Goal: Task Accomplishment & Management: Use online tool/utility

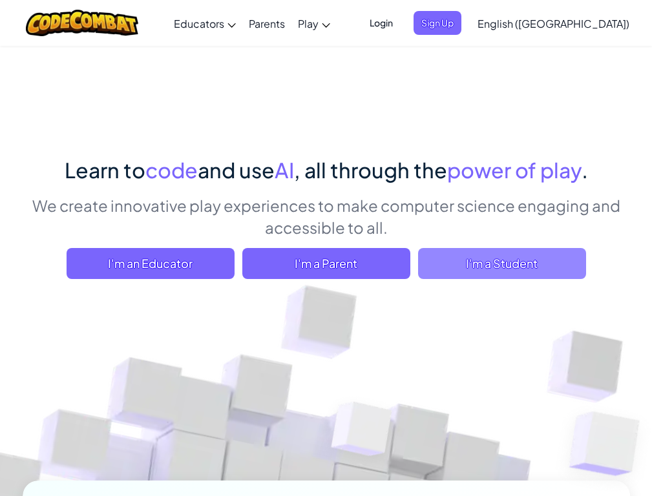
click at [476, 257] on span "I'm a Student" at bounding box center [502, 263] width 168 height 31
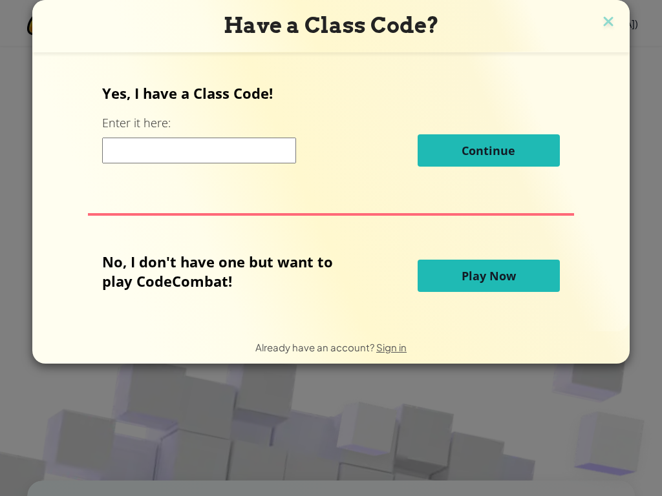
click at [237, 148] on input at bounding box center [199, 151] width 194 height 26
type input "SillyGiftChair"
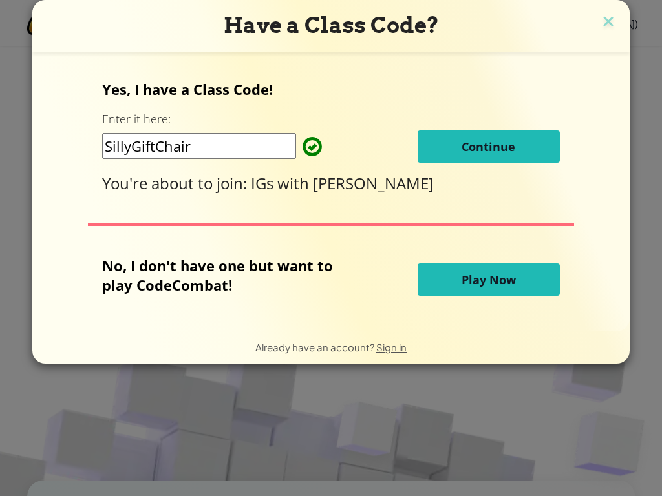
click at [302, 150] on span at bounding box center [302, 147] width 0 height 26
click at [432, 142] on button "Continue" at bounding box center [489, 147] width 142 height 32
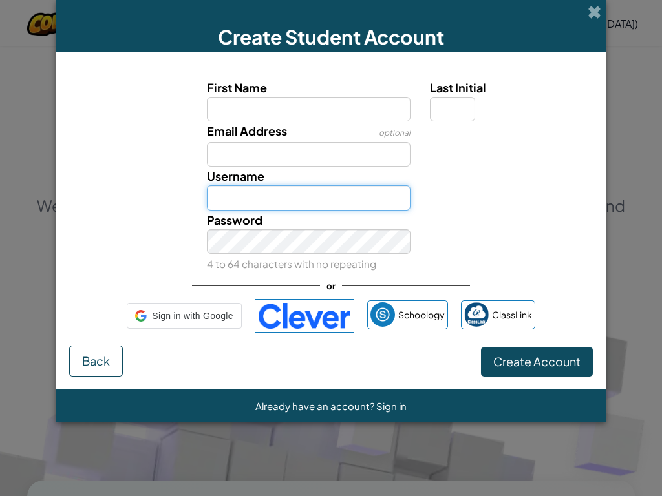
type input "Hareemg6r"
click at [304, 197] on input "Hareemg6r" at bounding box center [309, 197] width 204 height 25
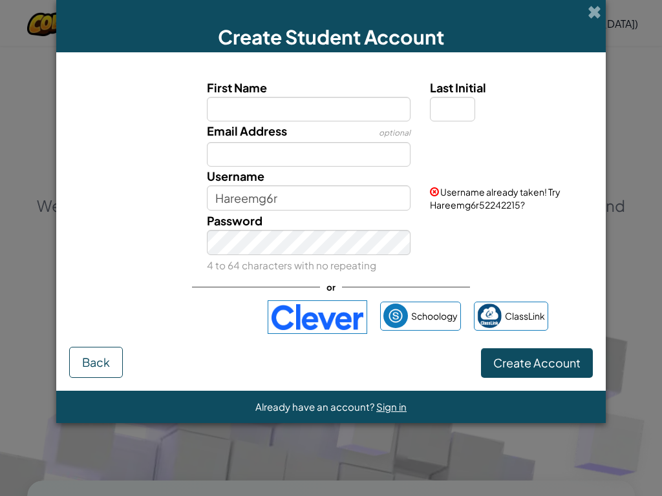
click at [252, 91] on span "First Name" at bounding box center [237, 87] width 60 height 15
click at [252, 97] on input "First Name" at bounding box center [309, 109] width 204 height 25
click at [295, 198] on input "Hareemg6r" at bounding box center [309, 197] width 204 height 25
click at [297, 202] on input "Hareemg6r" at bounding box center [309, 197] width 204 height 25
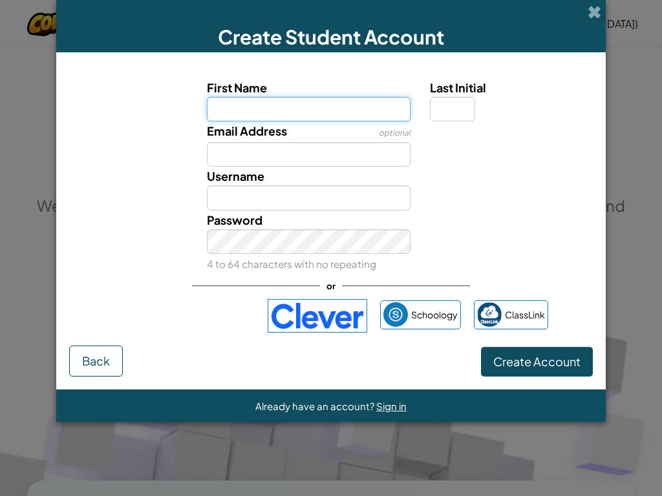
click at [241, 118] on input "First Name" at bounding box center [309, 109] width 204 height 25
type input "a"
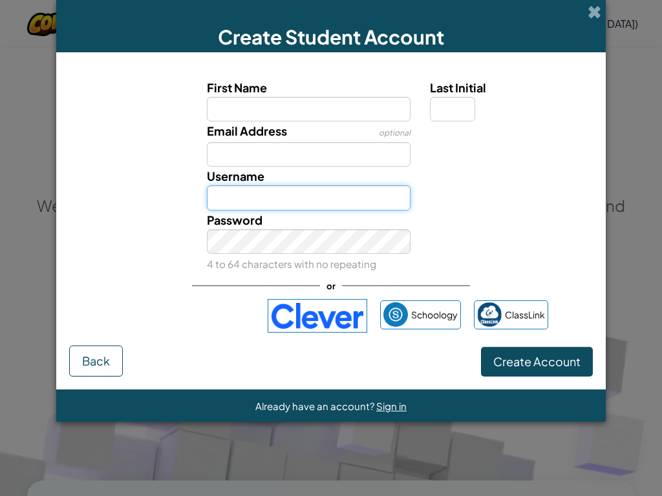
click at [290, 193] on input "Username" at bounding box center [309, 197] width 204 height 25
type input "aaliyandiva.rv"
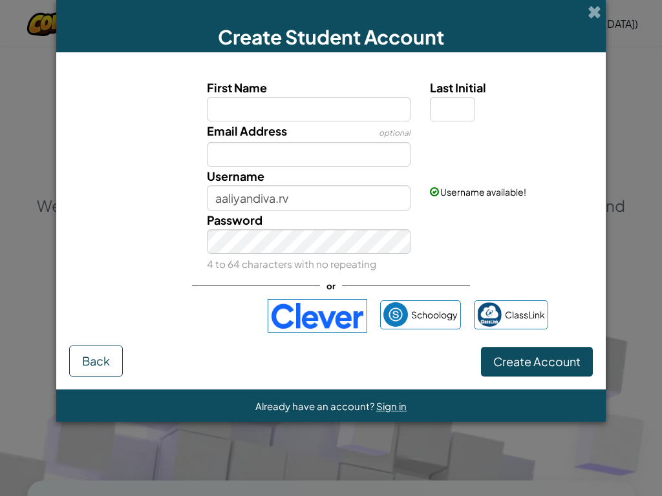
click at [355, 286] on hr at bounding box center [331, 286] width 278 height 1
click at [308, 256] on div "Password 4 to 64 characters with no repeating" at bounding box center [309, 242] width 224 height 63
click at [283, 153] on input "Email Address" at bounding box center [309, 154] width 204 height 25
click at [239, 107] on input "First Name" at bounding box center [309, 109] width 204 height 25
click at [253, 160] on input "Email Address" at bounding box center [309, 154] width 204 height 25
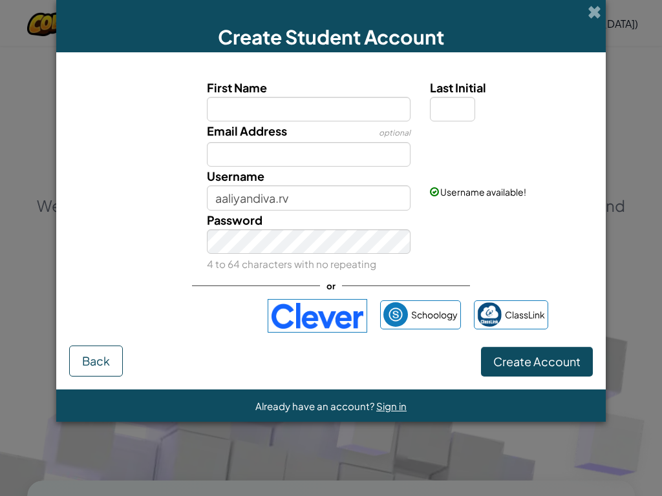
click at [524, 240] on div "Password 4 to 64 characters with no repeating" at bounding box center [331, 242] width 536 height 63
drag, startPoint x: 450, startPoint y: 96, endPoint x: 460, endPoint y: 119, distance: 24.9
click at [460, 119] on input "Last Initial" at bounding box center [452, 109] width 45 height 25
type input "a"
click at [525, 370] on button "Create Account" at bounding box center [537, 362] width 112 height 30
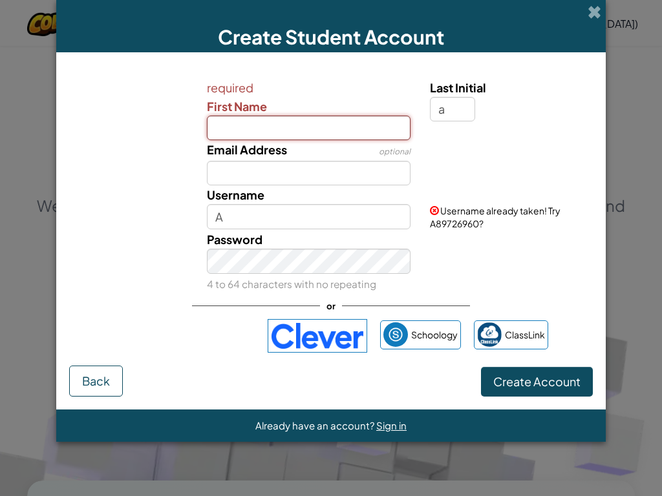
click at [260, 132] on input "First Name" at bounding box center [309, 128] width 204 height 25
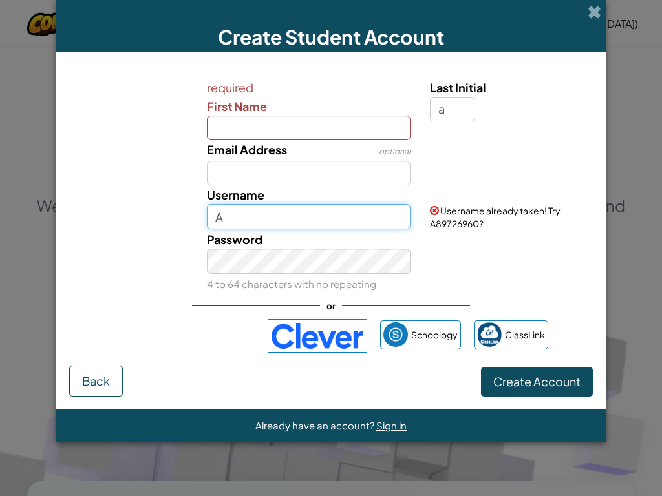
click at [293, 228] on input "A" at bounding box center [309, 216] width 204 height 25
click at [293, 226] on input "A" at bounding box center [309, 216] width 204 height 25
type input "Aaliyandiva.rv"
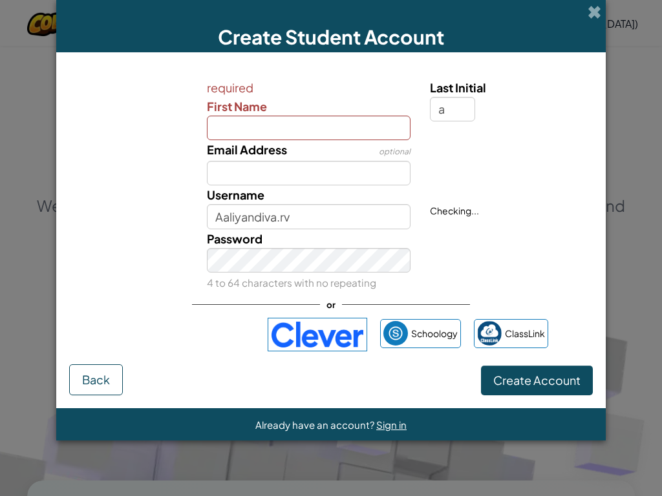
click at [332, 229] on div "Password 4 to 64 characters with no repeating" at bounding box center [309, 260] width 224 height 63
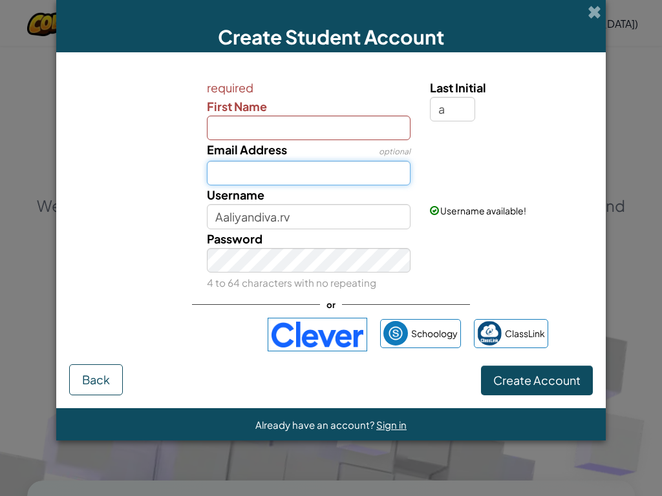
click at [288, 169] on input "Email Address" at bounding box center [309, 173] width 204 height 25
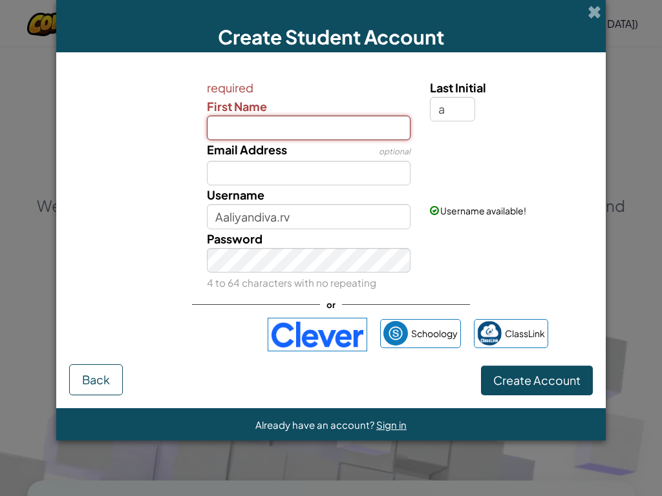
click at [281, 131] on input "First Name" at bounding box center [309, 128] width 204 height 25
type input "aaliyan"
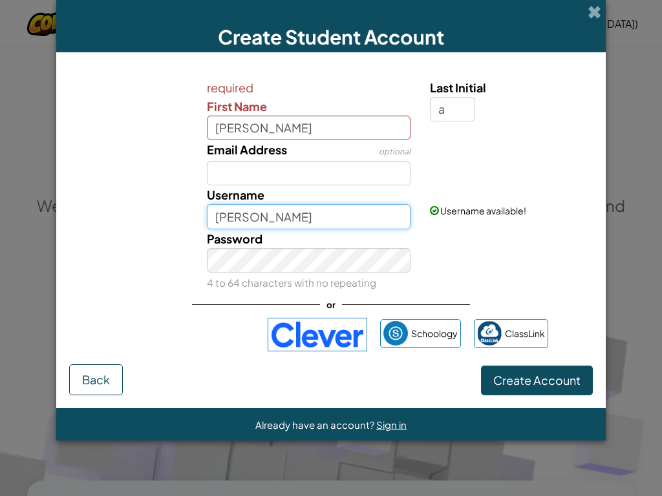
click at [330, 211] on input "AaliyanA" at bounding box center [309, 216] width 204 height 25
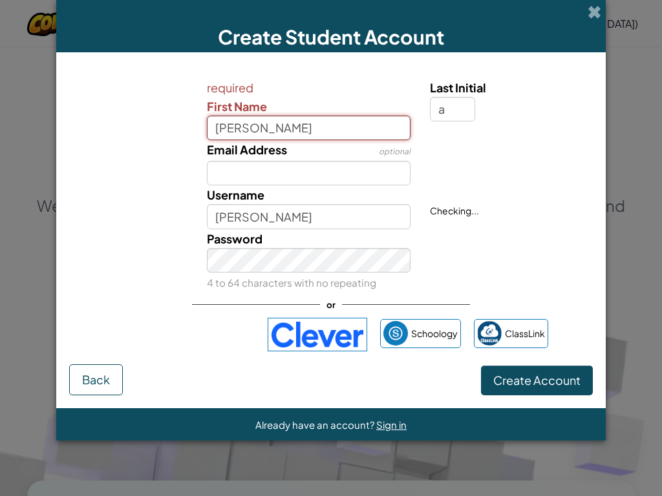
click at [324, 125] on input "aaliyan" at bounding box center [309, 128] width 204 height 25
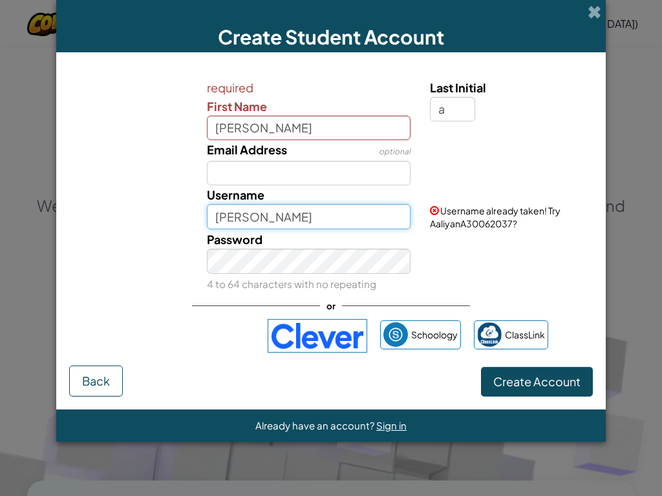
click at [304, 219] on input "AaliyanA" at bounding box center [309, 216] width 204 height 25
type input "Aaliyandiva"
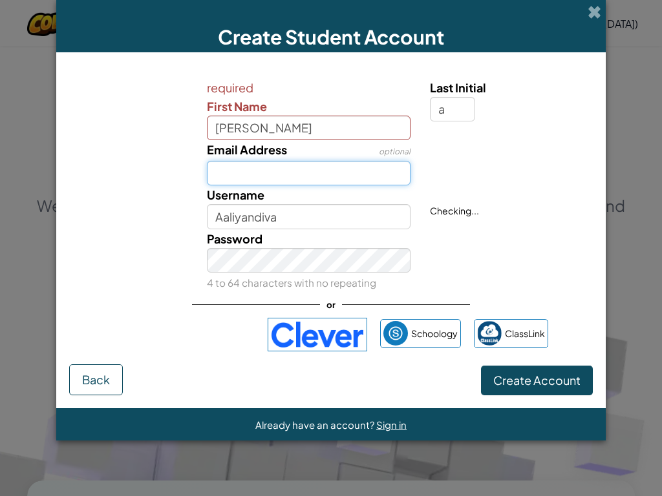
click at [394, 165] on input "Email Address" at bounding box center [309, 173] width 204 height 25
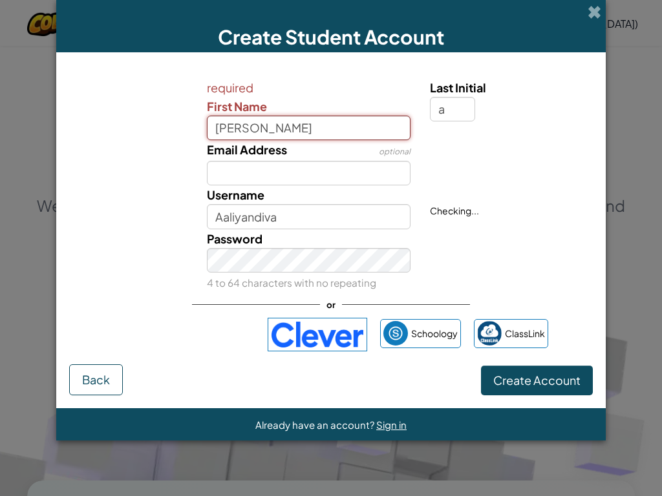
click at [341, 118] on input "aaliyan" at bounding box center [309, 128] width 204 height 25
type input "a"
type input "syed.rv"
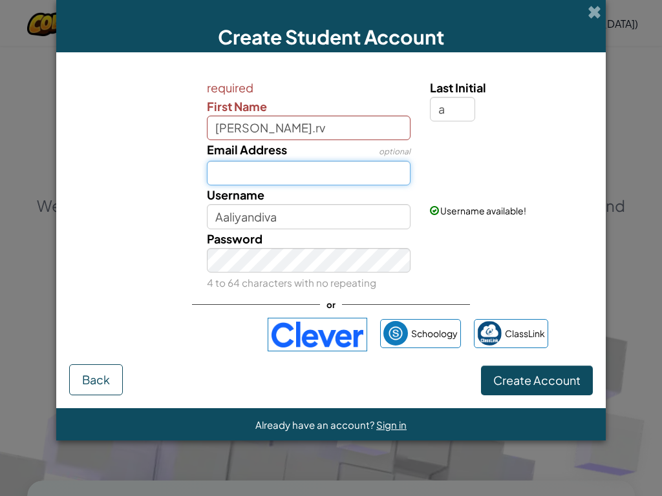
type input "Syed.rvA"
click at [256, 175] on input "Email Address" at bounding box center [309, 173] width 204 height 25
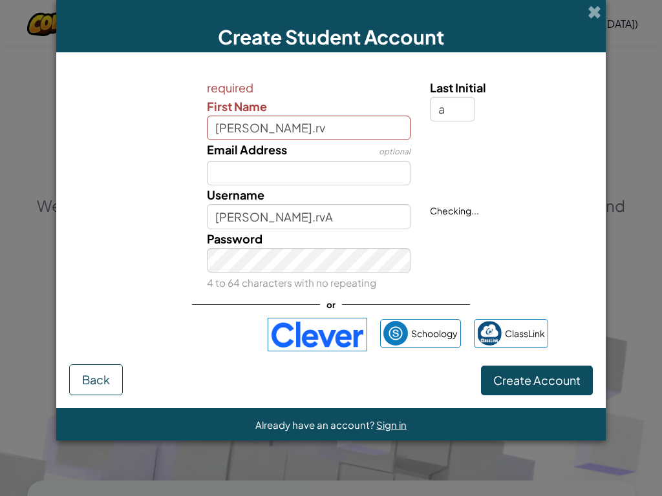
click at [503, 226] on div "Username Syed.rvA Checking..." at bounding box center [331, 206] width 536 height 43
click at [536, 377] on span "Create Account" at bounding box center [536, 380] width 87 height 15
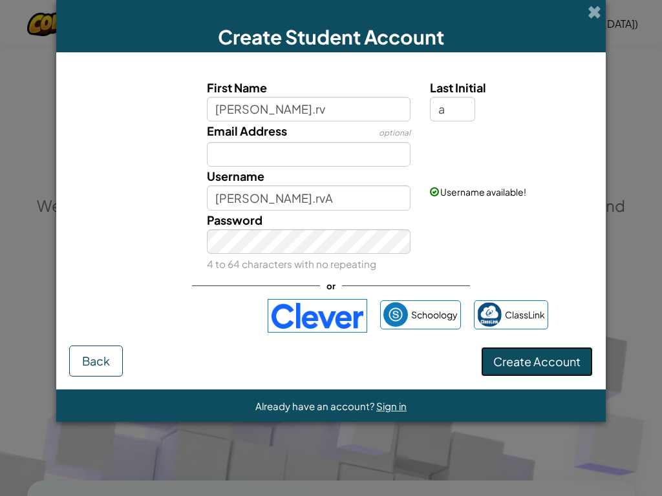
click at [528, 372] on button "Create Account" at bounding box center [537, 362] width 112 height 30
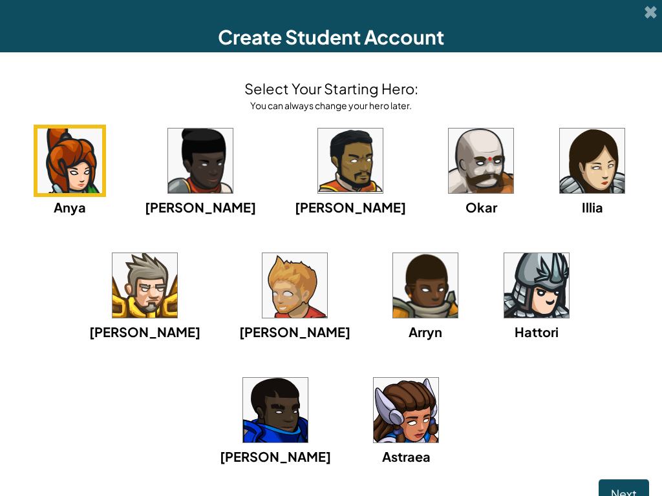
scroll to position [13, 0]
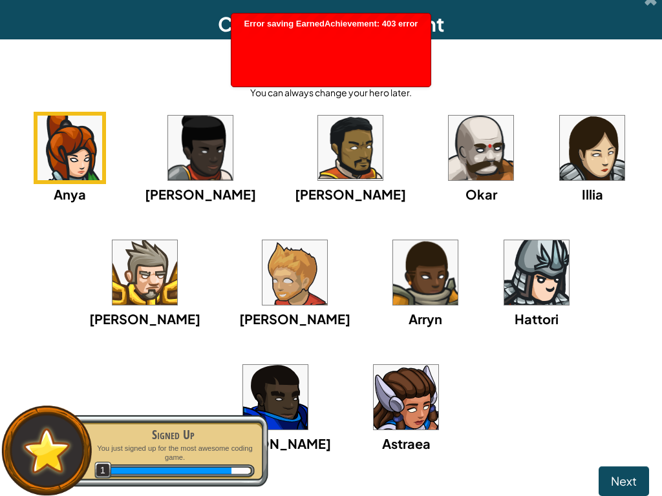
click at [374, 380] on img at bounding box center [406, 397] width 65 height 65
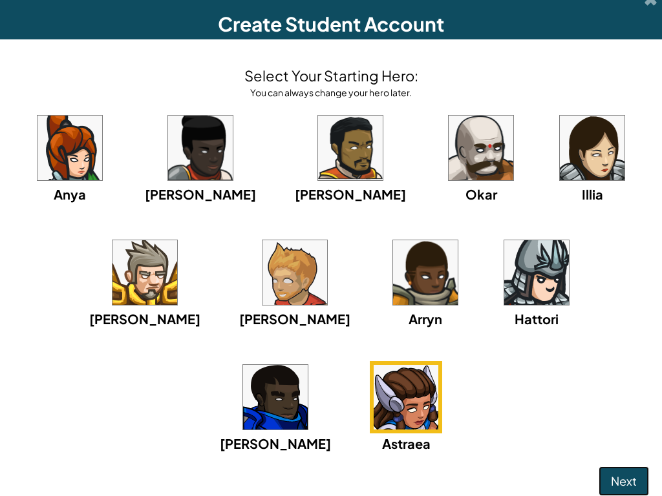
click at [611, 380] on span "Next" at bounding box center [624, 481] width 26 height 15
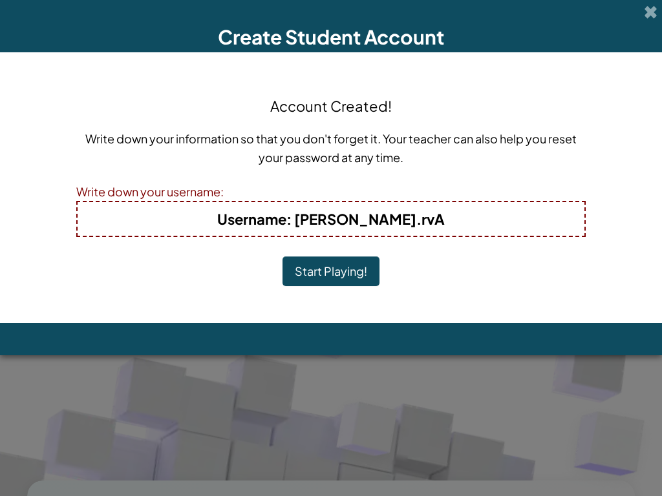
click at [332, 274] on button "Start Playing!" at bounding box center [330, 272] width 97 height 30
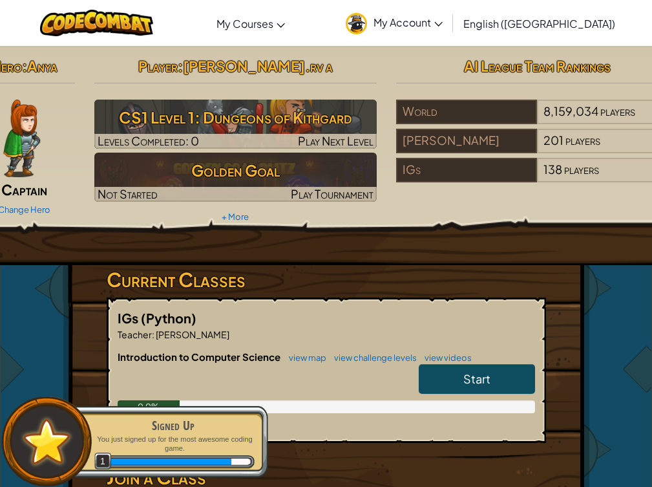
click at [469, 370] on link "Start" at bounding box center [477, 379] width 116 height 30
click at [469, 380] on span "Start" at bounding box center [476, 378] width 27 height 15
click at [455, 385] on link "Start" at bounding box center [477, 379] width 116 height 30
drag, startPoint x: 450, startPoint y: 381, endPoint x: 447, endPoint y: 390, distance: 10.2
click at [447, 390] on link "Start" at bounding box center [477, 379] width 116 height 30
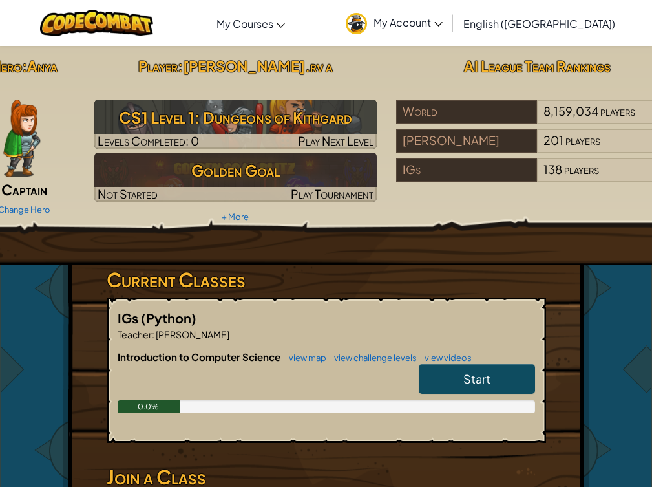
click at [454, 380] on link "Start" at bounding box center [477, 379] width 116 height 30
click at [456, 395] on div "Start" at bounding box center [470, 382] width 129 height 36
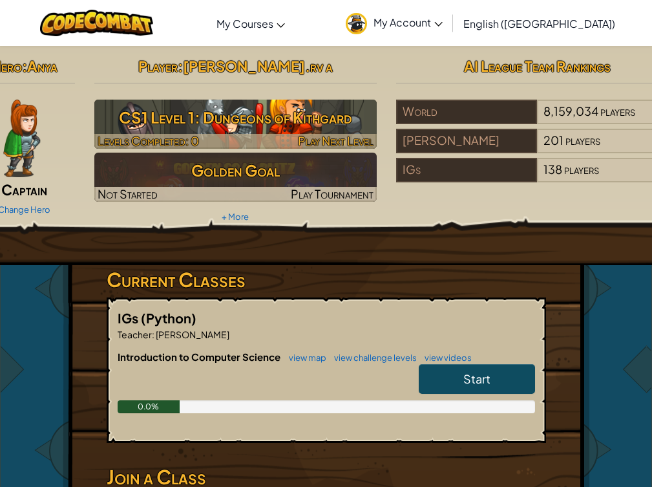
click at [270, 122] on h3 "CS1 Level 1: Dungeons of Kithgard" at bounding box center [235, 117] width 282 height 29
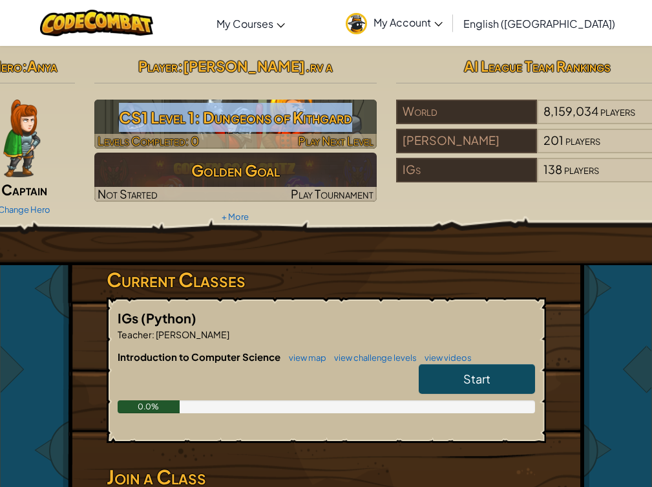
click at [270, 122] on h3 "CS1 Level 1: Dungeons of Kithgard" at bounding box center [235, 117] width 282 height 29
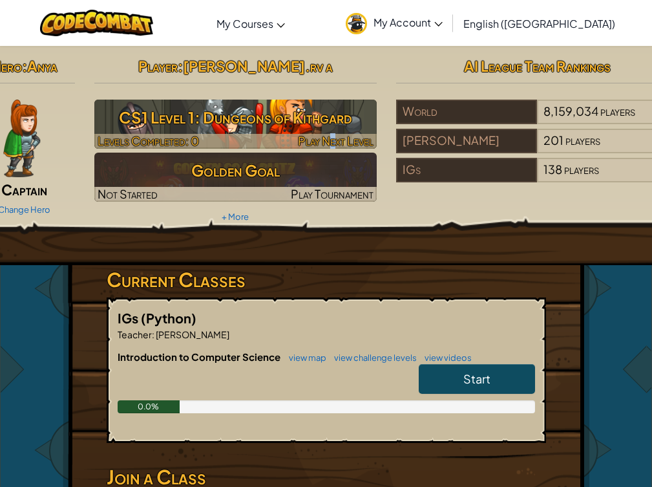
click at [333, 133] on span "Play Next Level" at bounding box center [336, 140] width 76 height 15
click at [338, 138] on span "Play Next Level" at bounding box center [336, 140] width 76 height 15
drag, startPoint x: 338, startPoint y: 138, endPoint x: 319, endPoint y: 140, distance: 18.8
click at [319, 140] on span "Play Next Level" at bounding box center [336, 140] width 76 height 15
click at [317, 143] on span "Play Next Level" at bounding box center [336, 140] width 76 height 15
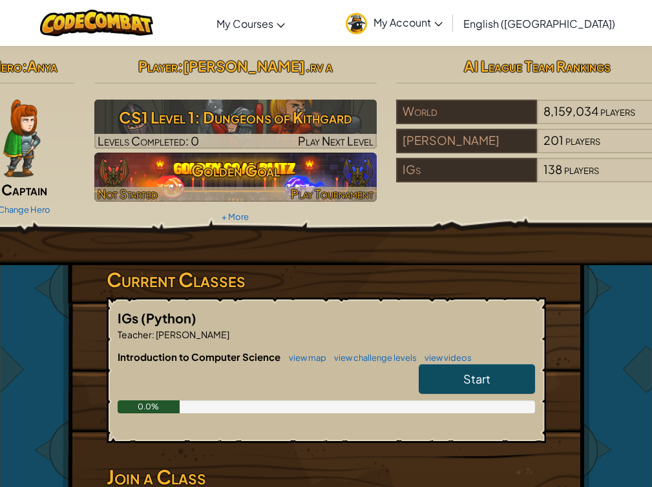
click at [301, 177] on h3 "Golden Goal" at bounding box center [235, 170] width 282 height 29
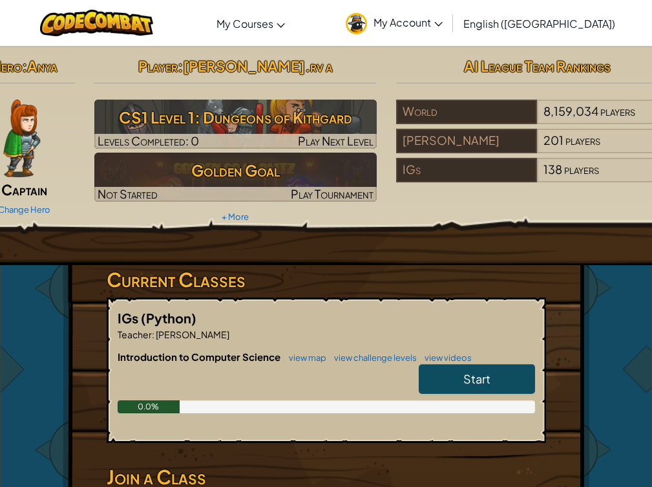
click at [430, 376] on link "Start" at bounding box center [477, 379] width 116 height 30
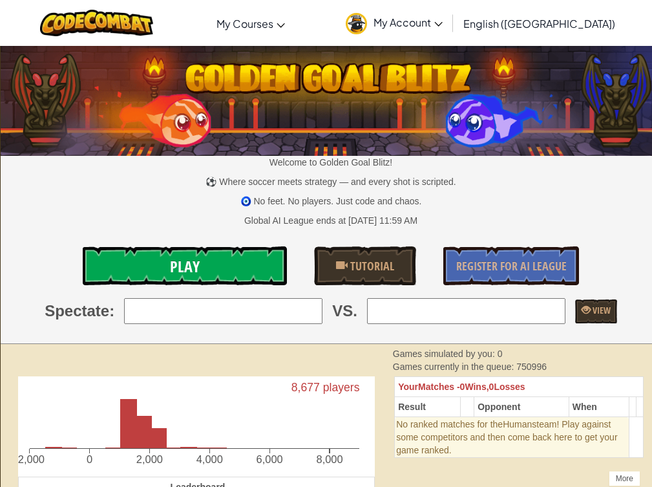
click at [231, 263] on link "Play" at bounding box center [185, 265] width 204 height 39
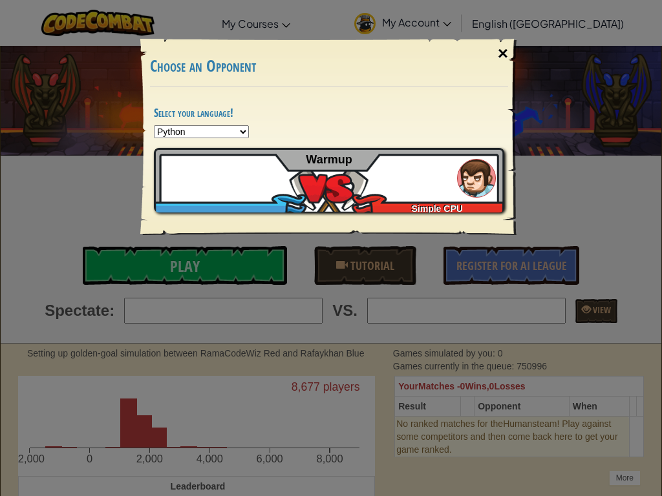
click at [500, 54] on div "×" at bounding box center [503, 53] width 30 height 37
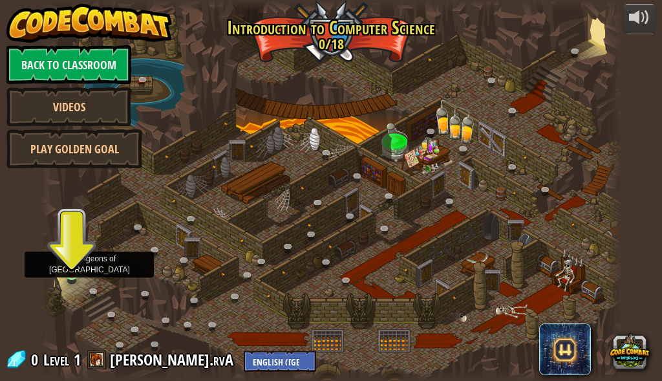
click at [72, 272] on img at bounding box center [71, 259] width 13 height 30
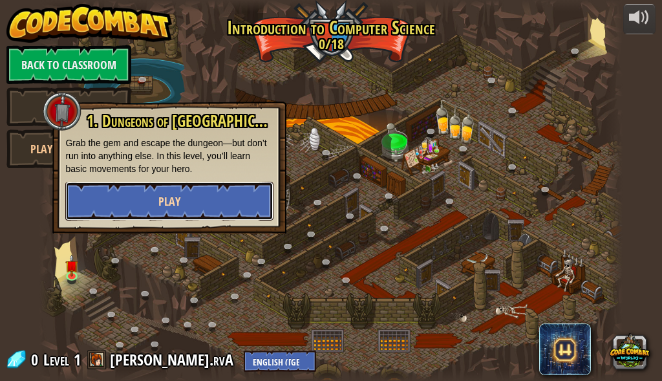
click at [105, 204] on button "Play" at bounding box center [169, 201] width 208 height 39
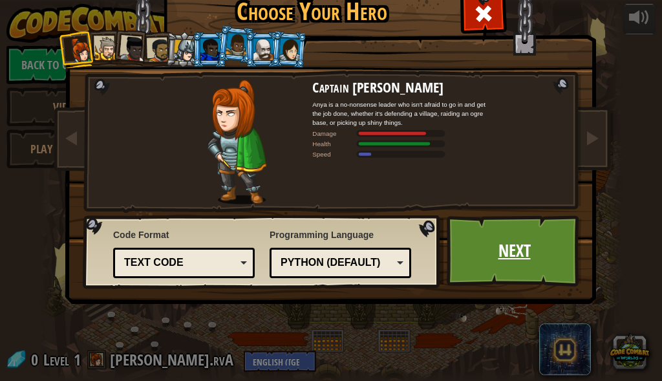
click at [522, 257] on link "Next" at bounding box center [514, 250] width 135 height 71
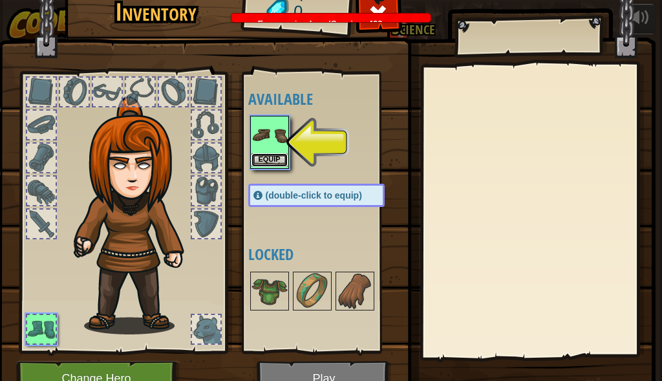
click at [271, 166] on button "Equip" at bounding box center [269, 160] width 36 height 14
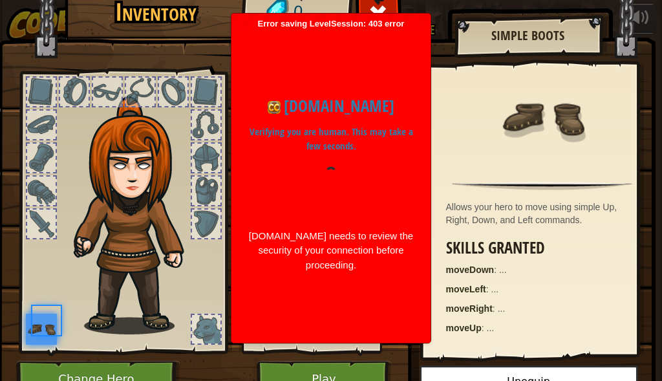
click at [260, 151] on p "Verifying you are human. This may take a few seconds." at bounding box center [331, 139] width 167 height 29
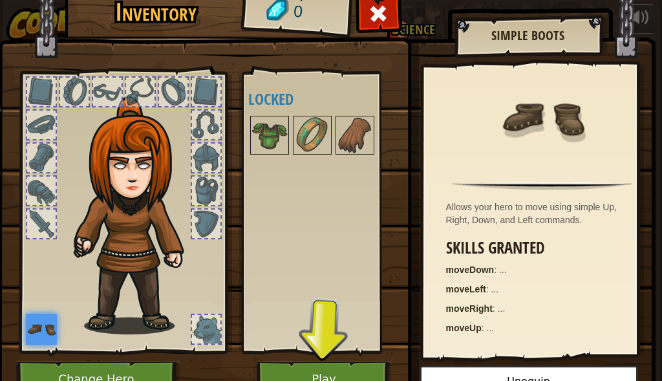
click at [359, 229] on div "Available Equip (double-click to equip) Locked" at bounding box center [329, 213] width 162 height 270
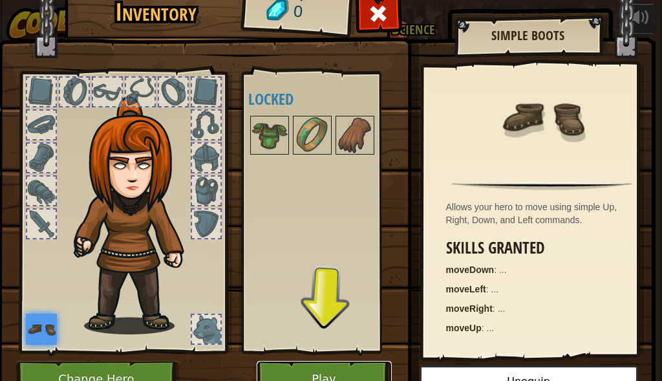
click at [341, 363] on button "Play" at bounding box center [324, 379] width 135 height 36
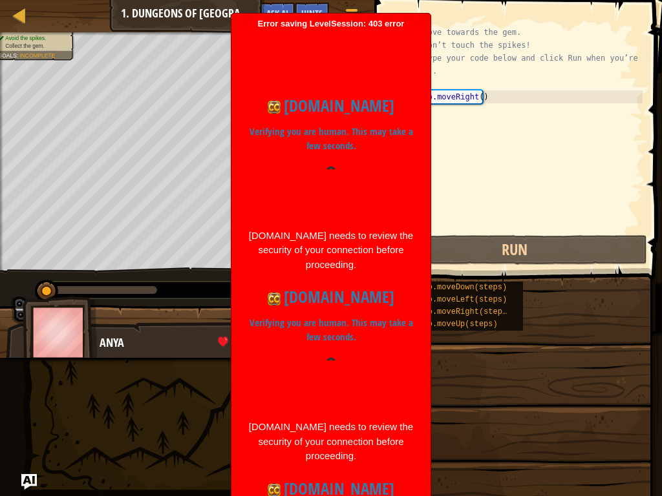
drag, startPoint x: 450, startPoint y: 389, endPoint x: 466, endPoint y: 429, distance: 43.0
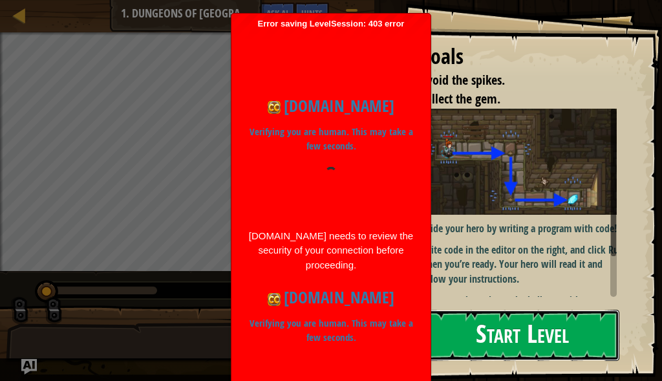
click at [524, 310] on button "Start Level" at bounding box center [522, 335] width 194 height 51
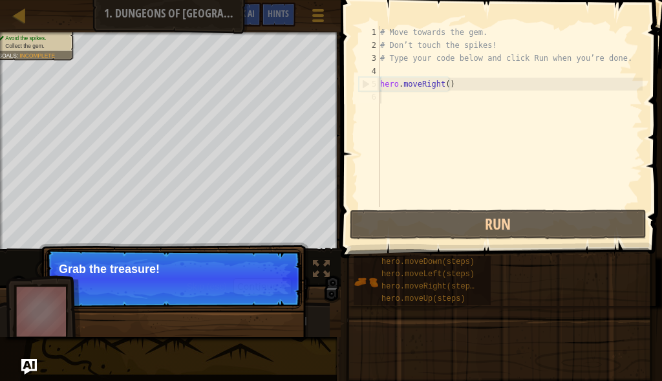
click at [423, 178] on div "# Move towards the gem. # Don’t touch the spikes! # Type your code below and cl…" at bounding box center [509, 129] width 265 height 207
click at [260, 280] on button "Continue" at bounding box center [262, 286] width 58 height 17
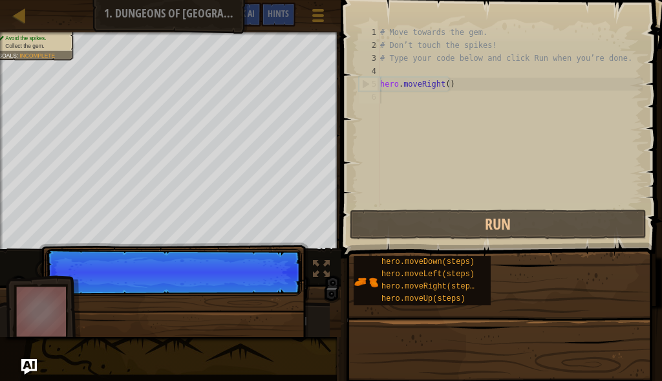
scroll to position [6, 0]
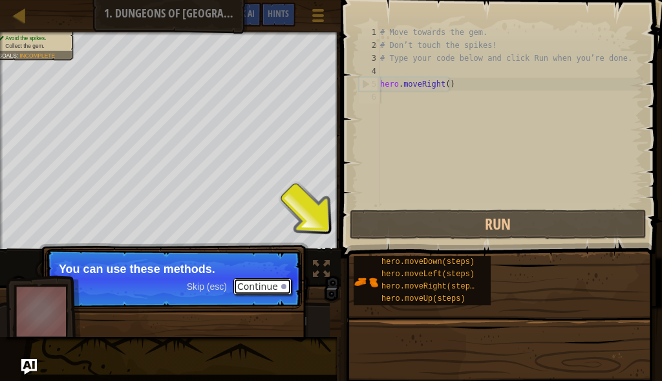
click at [262, 280] on button "Continue" at bounding box center [262, 286] width 58 height 17
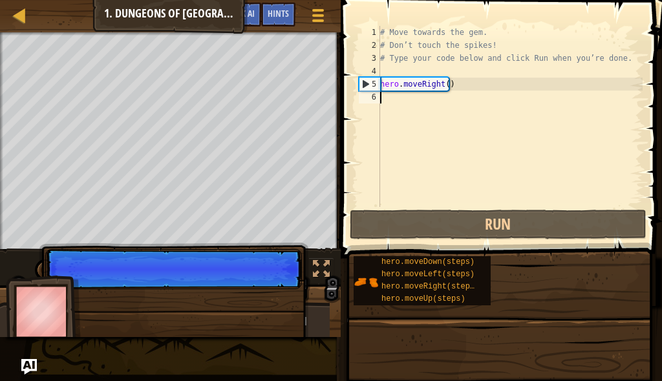
click at [262, 280] on p "Skip (esc) Continue" at bounding box center [173, 269] width 257 height 40
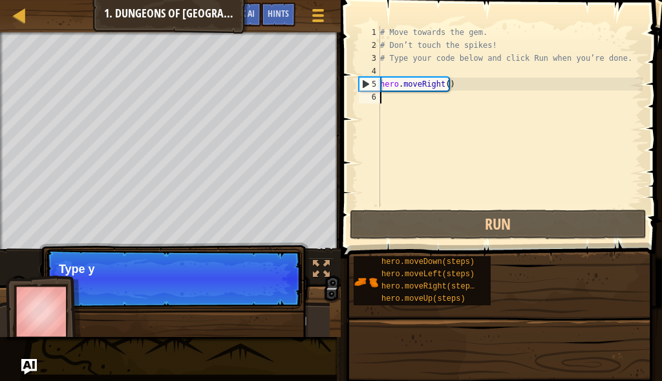
click at [262, 280] on p "Skip (esc) Continue Type y" at bounding box center [173, 278] width 257 height 59
click at [262, 280] on p "Skip (esc) Continue Type your cod" at bounding box center [173, 278] width 257 height 59
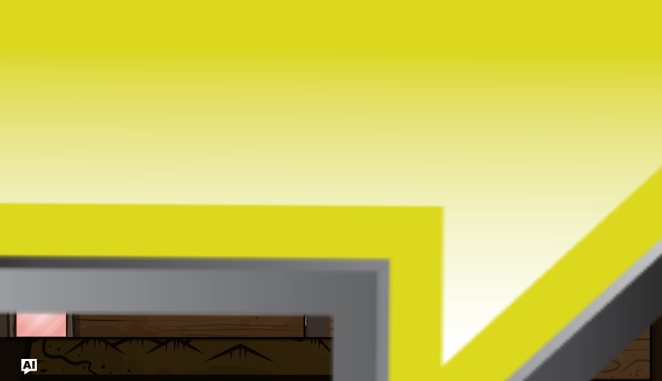
click at [262, 280] on p "Skip (esc) Continue Type your code on the righ" at bounding box center [173, 278] width 257 height 59
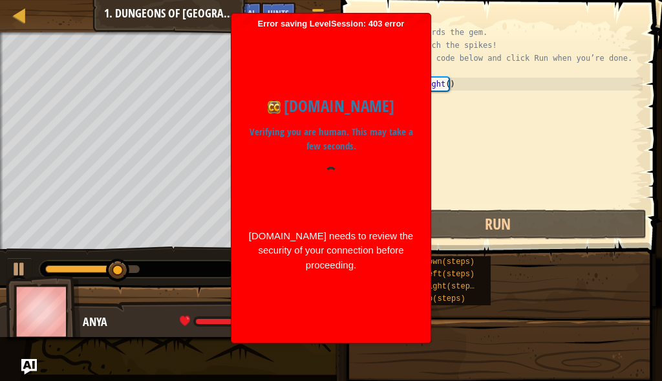
click at [169, 279] on div "♫" at bounding box center [170, 265] width 341 height 39
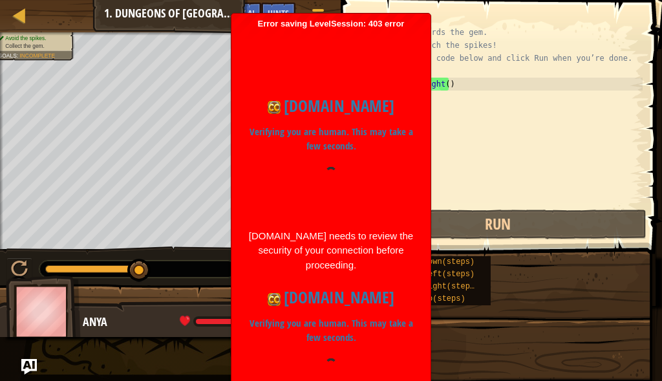
drag, startPoint x: 299, startPoint y: 254, endPoint x: 306, endPoint y: 316, distance: 62.4
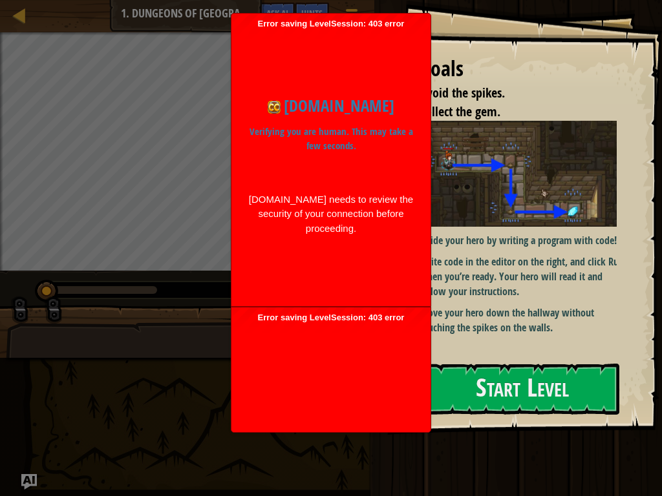
drag, startPoint x: 346, startPoint y: 487, endPoint x: 430, endPoint y: 465, distance: 86.8
click at [359, 380] on div "Map Introduction to Computer Science 1. Dungeons of Kithgard Game Menu Done Hin…" at bounding box center [331, 248] width 662 height 496
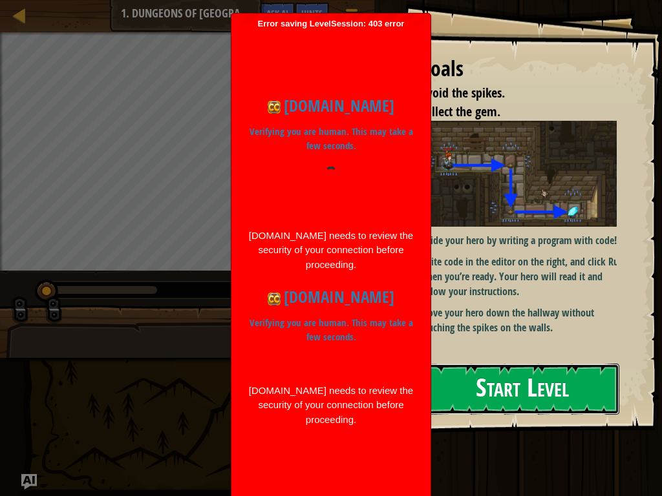
click at [539, 380] on button "Start Level" at bounding box center [522, 389] width 194 height 51
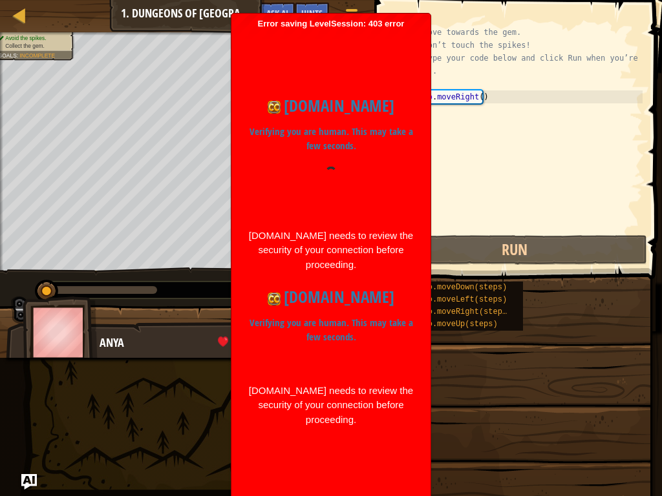
click at [162, 327] on div "Anya 11 x: 7 y: 18 x: 18 y: 18" at bounding box center [187, 375] width 362 height 107
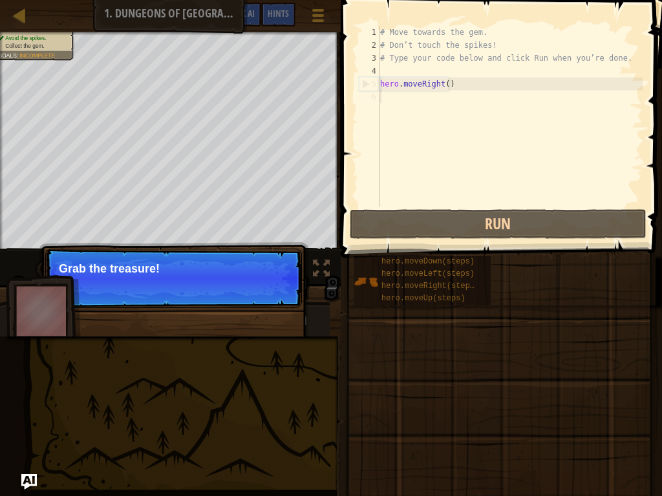
click at [402, 108] on div "# Move towards the gem. # Don’t touch the spikes! # Type your code below and cl…" at bounding box center [509, 129] width 265 height 207
click at [403, 109] on div "# Move towards the gem. # Don’t touch the spikes! # Type your code below and cl…" at bounding box center [509, 129] width 265 height 207
drag, startPoint x: 403, startPoint y: 109, endPoint x: 349, endPoint y: 145, distance: 64.4
click at [398, 116] on div "# Move towards the gem. # Don’t touch the spikes! # Type your code below and cl…" at bounding box center [509, 129] width 265 height 207
click at [270, 277] on p "Skip (esc) Continue Grab the treasure!" at bounding box center [173, 278] width 257 height 59
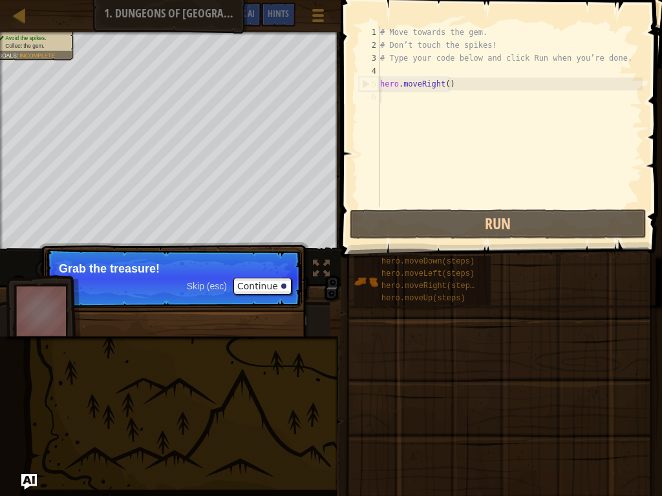
scroll to position [6, 0]
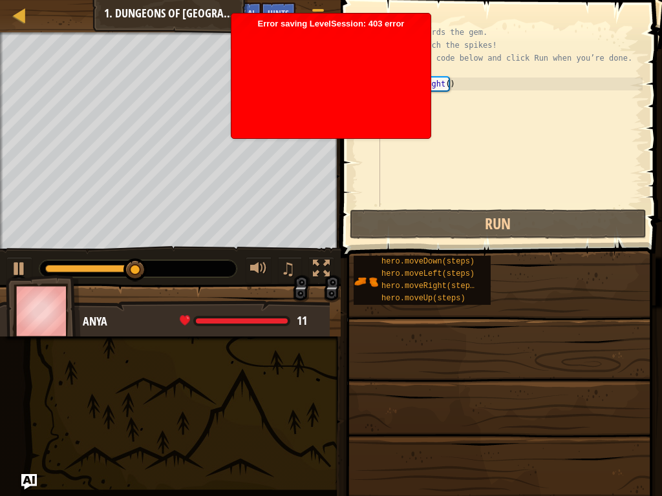
type textarea "he"
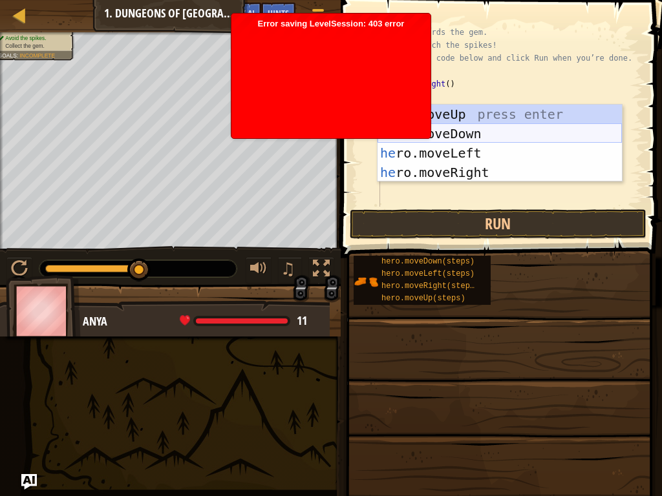
click at [453, 139] on div "he ro.moveUp press enter he ro.moveDown press enter he ro.moveLeft press enter …" at bounding box center [499, 163] width 244 height 116
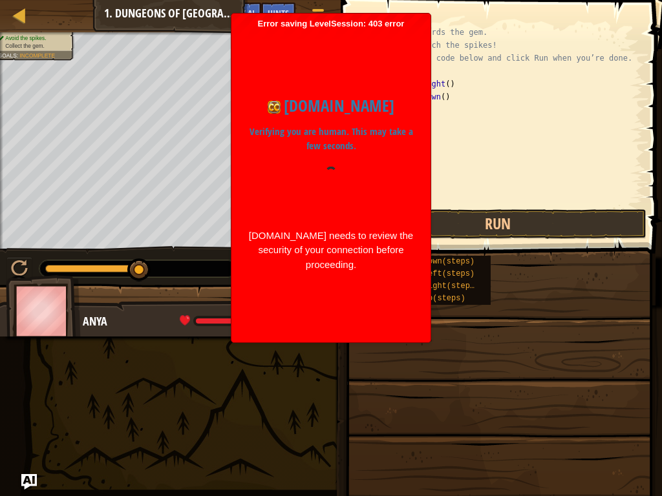
click at [438, 131] on div "# Move towards the gem. # Don’t touch the spikes! # Type your code below and cl…" at bounding box center [509, 129] width 265 height 207
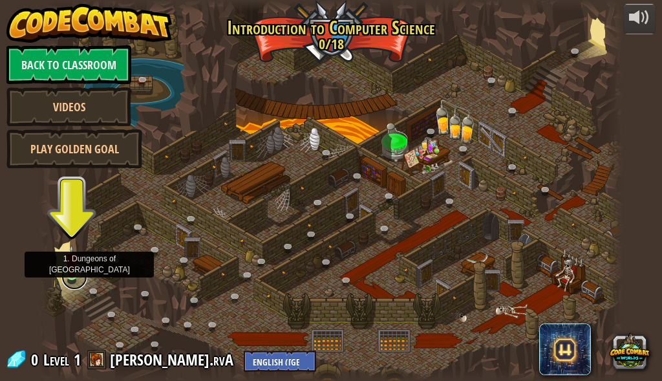
click at [65, 278] on link at bounding box center [74, 277] width 26 height 26
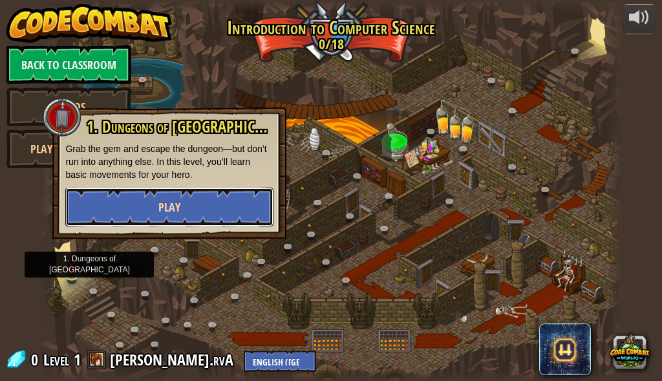
click at [96, 213] on button "Play" at bounding box center [169, 206] width 208 height 39
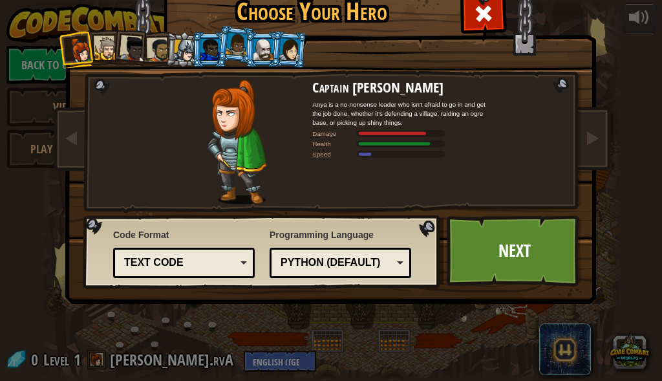
drag, startPoint x: 130, startPoint y: 159, endPoint x: 114, endPoint y: 164, distance: 17.0
drag, startPoint x: 114, startPoint y: 164, endPoint x: 358, endPoint y: 165, distance: 244.3
click at [358, 165] on div "Captain Anya Weston Anya is a no-nonsense leader who isn't afraid to go in and …" at bounding box center [402, 141] width 181 height 125
click at [96, 48] on div at bounding box center [107, 49] width 24 height 24
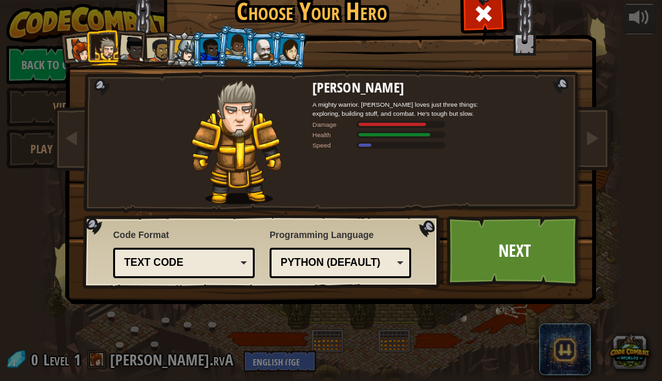
click at [120, 54] on div at bounding box center [133, 49] width 26 height 26
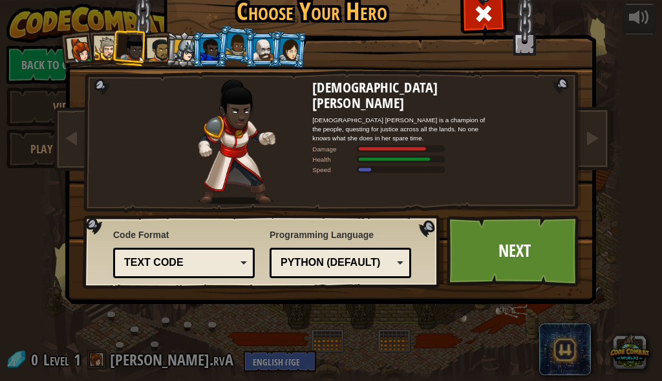
click at [152, 48] on div at bounding box center [159, 50] width 24 height 24
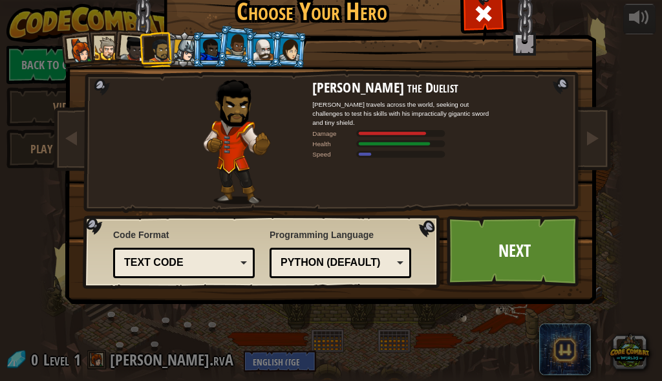
click at [174, 46] on div at bounding box center [185, 50] width 22 height 22
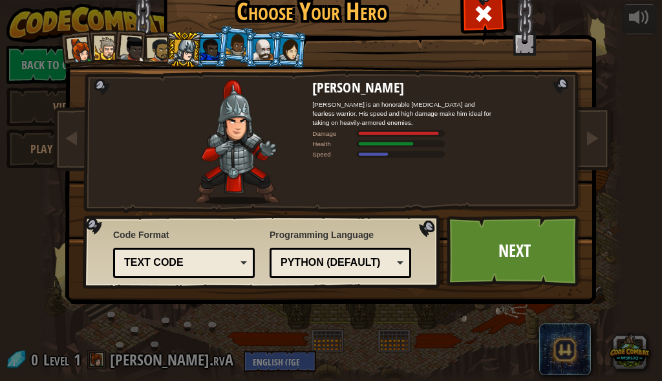
click at [257, 39] on div at bounding box center [263, 49] width 20 height 21
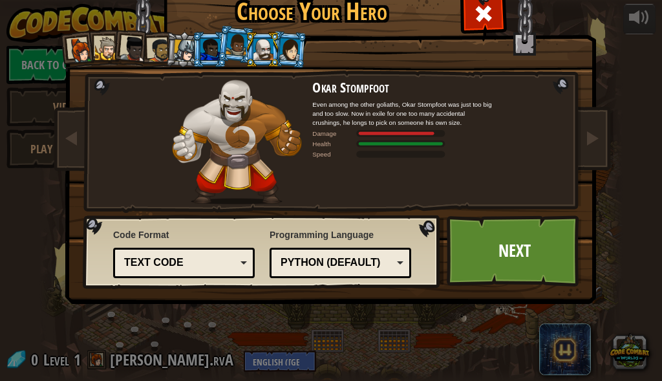
click at [284, 46] on div at bounding box center [289, 49] width 21 height 22
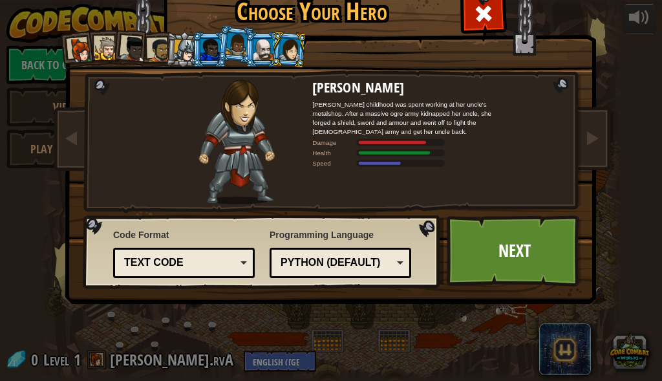
click at [217, 40] on li at bounding box center [236, 44] width 38 height 39
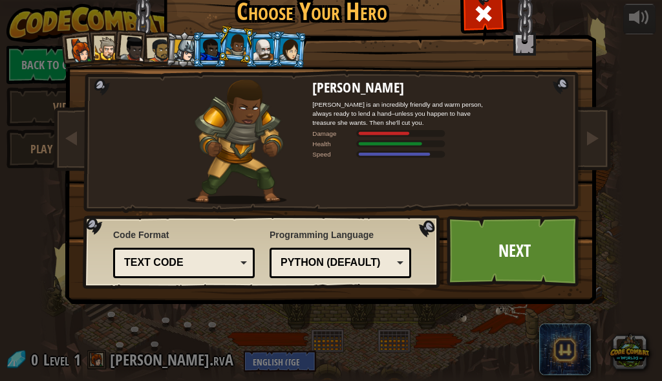
drag, startPoint x: 209, startPoint y: 53, endPoint x: 209, endPoint y: 70, distance: 17.5
click at [209, 54] on div at bounding box center [210, 49] width 20 height 21
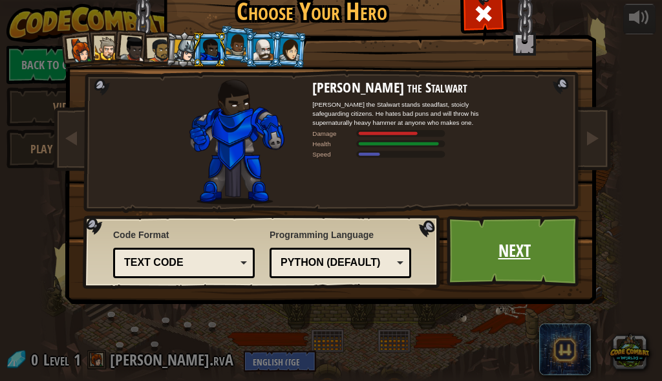
click at [497, 239] on link "Next" at bounding box center [514, 250] width 135 height 71
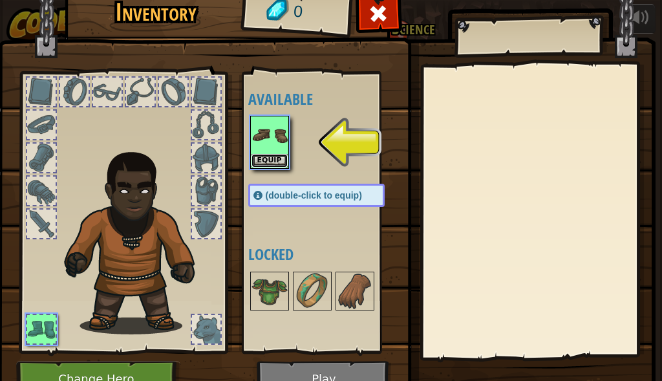
drag, startPoint x: 255, startPoint y: 157, endPoint x: 248, endPoint y: 156, distance: 7.1
click at [255, 157] on button "Equip" at bounding box center [269, 161] width 36 height 14
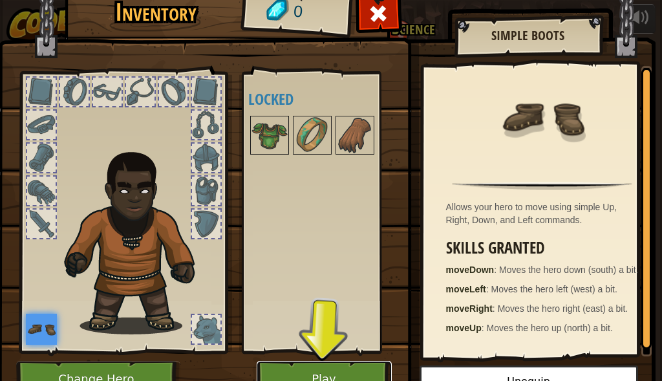
click at [333, 362] on button "Play" at bounding box center [324, 379] width 135 height 36
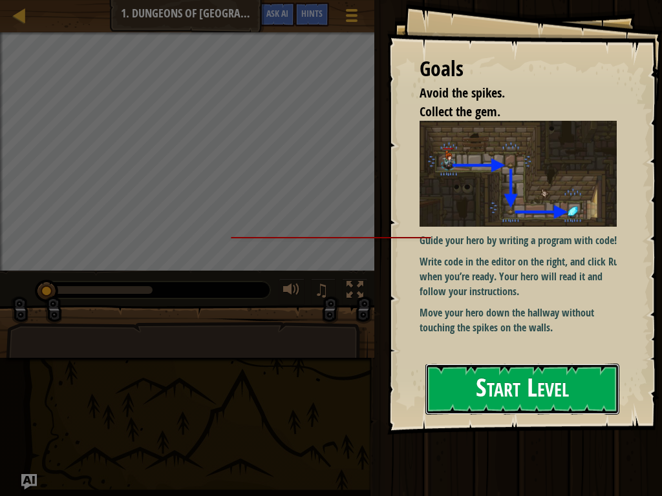
click at [530, 380] on button "Start Level" at bounding box center [522, 389] width 194 height 51
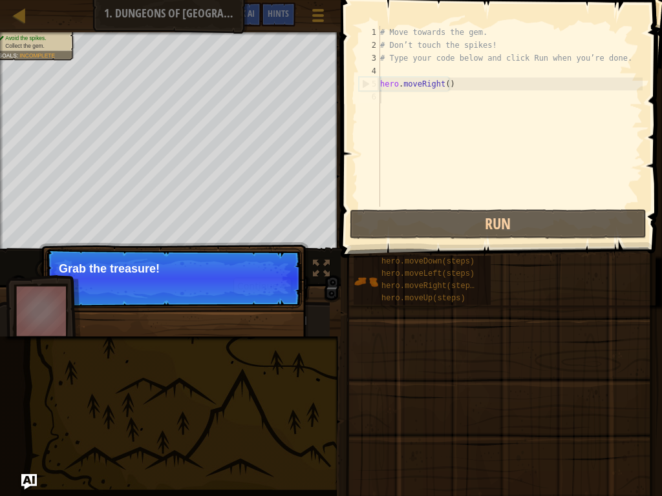
drag, startPoint x: 182, startPoint y: 256, endPoint x: 196, endPoint y: 261, distance: 14.5
click at [182, 255] on p "Continue Grab the treasure!" at bounding box center [173, 278] width 257 height 59
drag, startPoint x: 269, startPoint y: 295, endPoint x: 267, endPoint y: 283, distance: 12.4
click at [268, 289] on p "Continue Grab the treasure!" at bounding box center [173, 278] width 257 height 59
click at [267, 283] on button "Continue" at bounding box center [262, 286] width 58 height 17
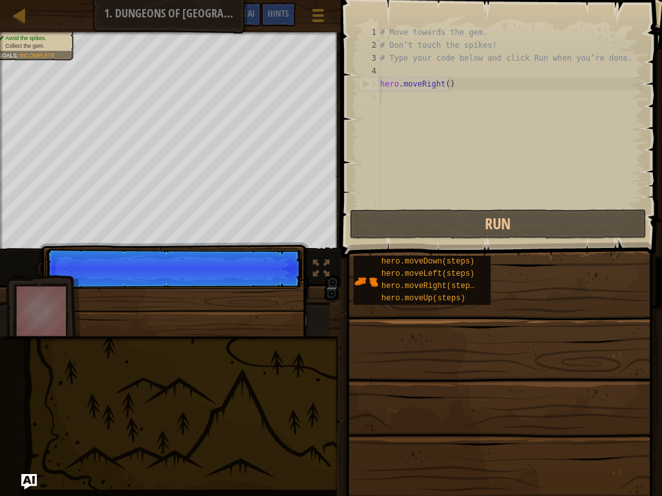
scroll to position [6, 0]
click at [267, 278] on p "Continue" at bounding box center [173, 269] width 257 height 40
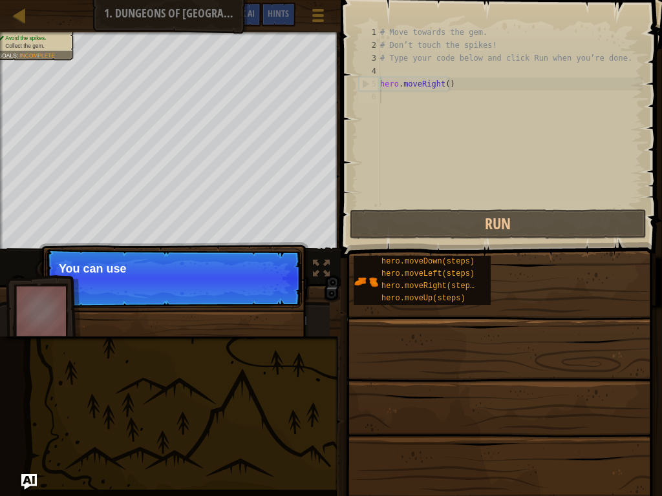
click at [275, 304] on p "Continue You can use" at bounding box center [173, 278] width 257 height 59
click at [275, 304] on p "Continue You can use these" at bounding box center [173, 278] width 257 height 59
click at [295, 346] on div "Map Introduction to Computer Science 1. Dungeons of Kithgard Game Menu Done Hin…" at bounding box center [331, 248] width 662 height 496
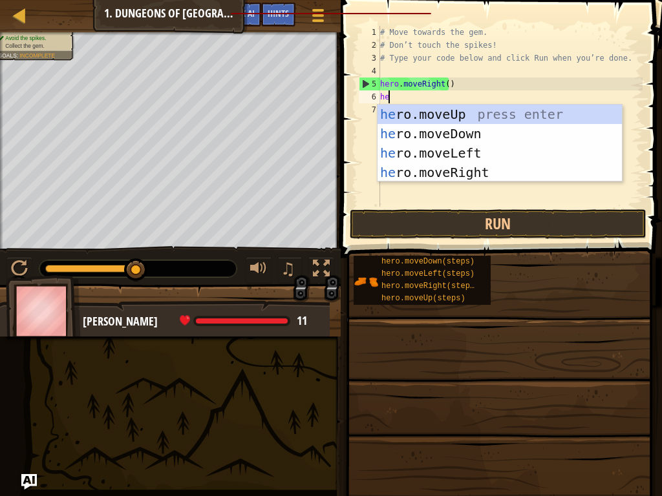
type textarea "her"
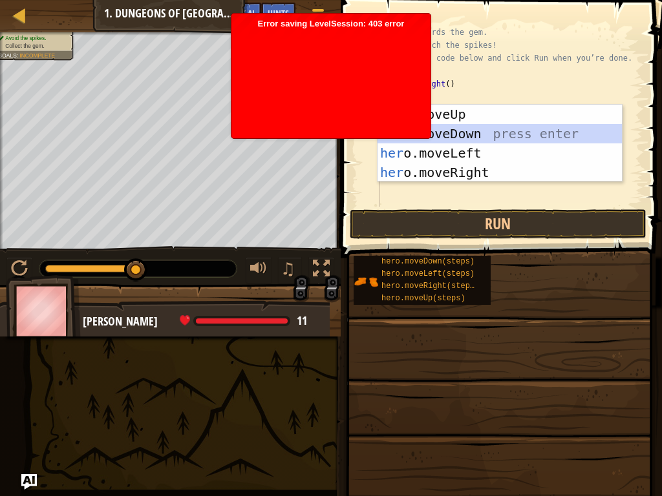
click at [552, 136] on div "her o.moveUp press enter her o.moveDown press enter her o.moveLeft press enter …" at bounding box center [499, 163] width 244 height 116
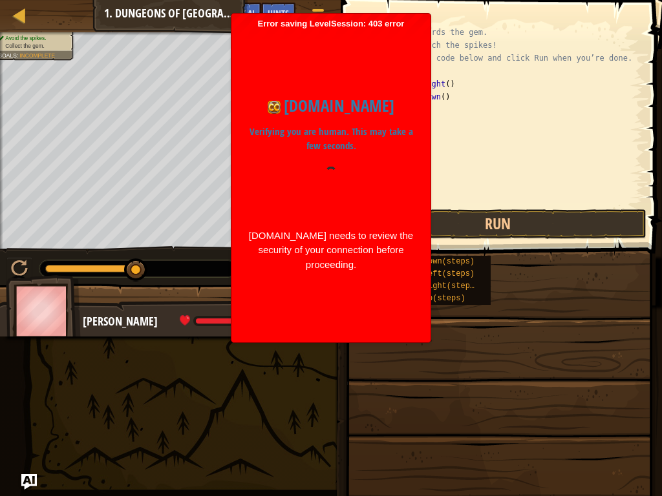
click at [445, 118] on div "# Move towards the gem. # Don’t touch the spikes! # Type your code below and cl…" at bounding box center [509, 129] width 265 height 207
click at [443, 113] on div "# Move towards the gem. # Don’t touch the spikes! # Type your code below and cl…" at bounding box center [509, 129] width 265 height 207
click at [436, 111] on div "# Move towards the gem. # Don’t touch the spikes! # Type your code below and cl…" at bounding box center [509, 129] width 265 height 207
type textarea "h"
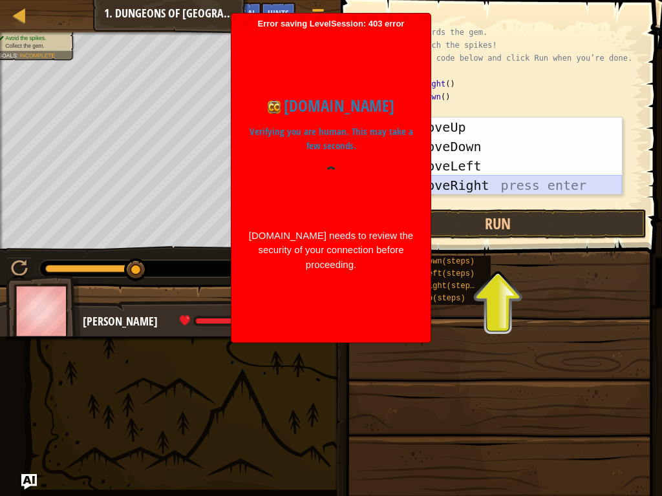
click at [470, 182] on div "h ero.moveUp press enter h ero.moveDown press enter h ero.moveLeft press enter …" at bounding box center [499, 176] width 244 height 116
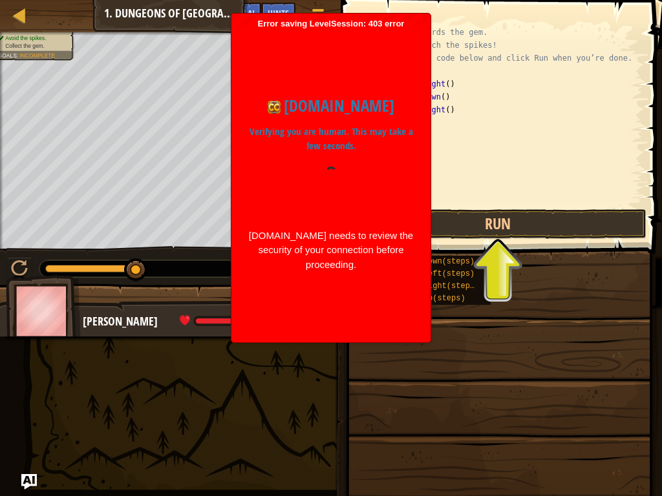
click at [444, 108] on div "# Move towards the gem. # Don’t touch the spikes! # Type your code below and cl…" at bounding box center [509, 129] width 265 height 207
type textarea "hero.moveRight(2)"
click at [452, 222] on button "Run" at bounding box center [498, 224] width 297 height 30
